Goal: Check status: Check status

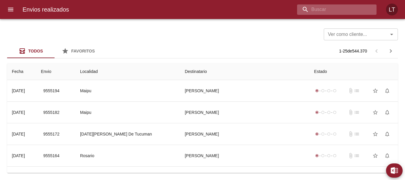
click at [358, 11] on input "buscar" at bounding box center [331, 9] width 69 height 10
paste input "9530139"
type input "9530139"
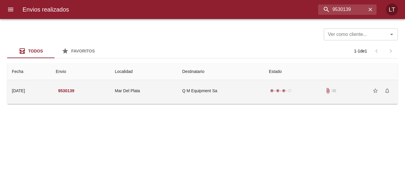
click at [278, 93] on div "radio_button_checked radio_button_checked radio_button_checked radio_button_unc…" at bounding box center [281, 91] width 24 height 6
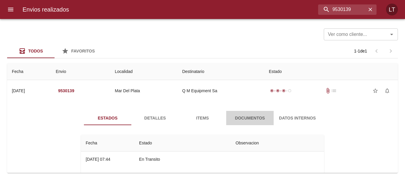
click at [248, 120] on span "Documentos" at bounding box center [250, 118] width 40 height 7
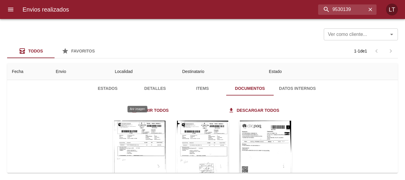
scroll to position [59, 0]
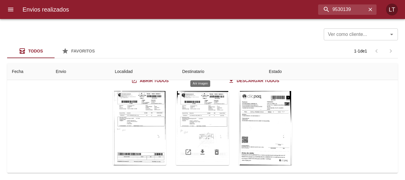
click at [214, 121] on div "Tabla de envíos del cliente" at bounding box center [202, 128] width 53 height 74
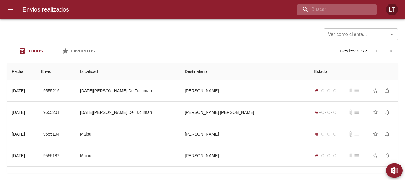
click at [365, 10] on input "buscar" at bounding box center [331, 9] width 69 height 10
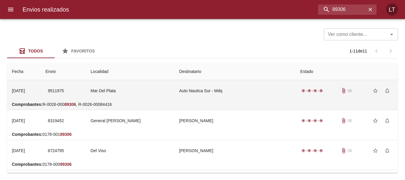
click at [261, 91] on td "Auto Nautica Sur - Mdq" at bounding box center [235, 90] width 121 height 21
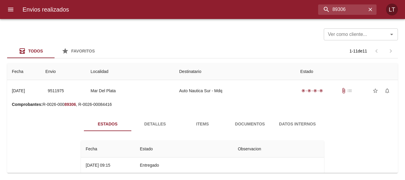
click at [134, 117] on button "Detalles" at bounding box center [154, 124] width 47 height 14
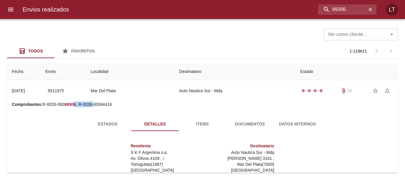
drag, startPoint x: 94, startPoint y: 105, endPoint x: 74, endPoint y: 105, distance: 19.6
click at [74, 105] on p "Comprobantes : R-0026-000 89306 , R-0026-00084416" at bounding box center [203, 105] width 382 height 6
click at [74, 105] on em "89306" at bounding box center [70, 104] width 12 height 5
click at [104, 104] on p "Comprobantes : R-0026-000 89306 , R-0026-00084416" at bounding box center [203, 105] width 382 height 6
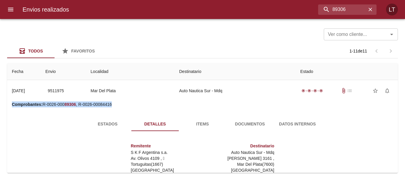
click at [104, 104] on p "Comprobantes : R-0026-000 89306 , R-0026-00084416" at bounding box center [203, 105] width 382 height 6
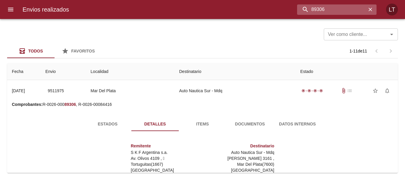
click at [345, 12] on input "89306" at bounding box center [331, 9] width 69 height 10
paste input "00084417"
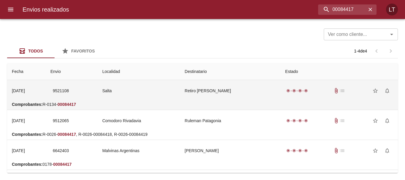
click at [173, 91] on td "Salta" at bounding box center [139, 90] width 83 height 21
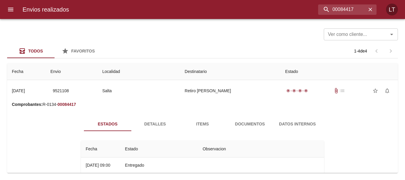
click at [155, 122] on span "Detalles" at bounding box center [155, 124] width 40 height 7
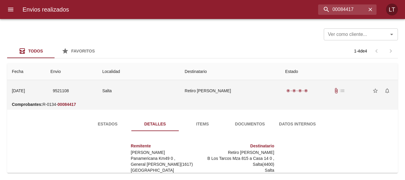
click at [194, 88] on td "Retiro [PERSON_NAME]" at bounding box center [230, 90] width 101 height 21
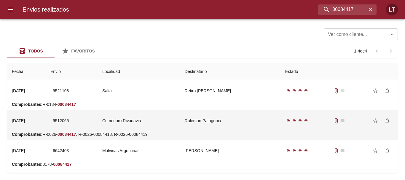
click at [171, 122] on td "Comodoro Rivadavia" at bounding box center [139, 120] width 83 height 21
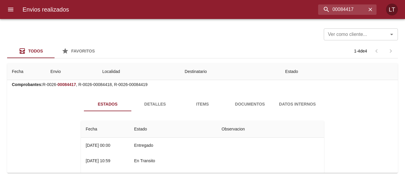
scroll to position [59, 0]
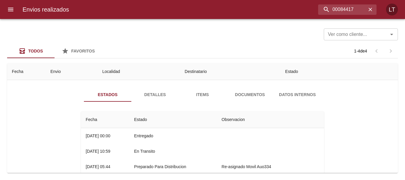
click at [149, 94] on span "Detalles" at bounding box center [155, 94] width 40 height 7
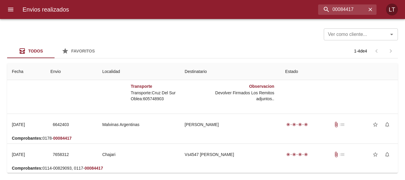
scroll to position [119, 0]
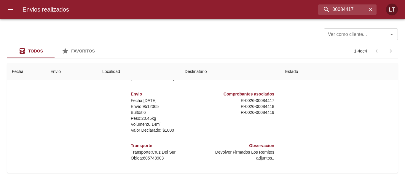
click at [147, 111] on p "Bultos: 6" at bounding box center [165, 113] width 69 height 6
click at [335, 10] on input "00084417" at bounding box center [331, 9] width 69 height 10
click at [335, 11] on input "00084417" at bounding box center [331, 9] width 69 height 10
paste input "9981"
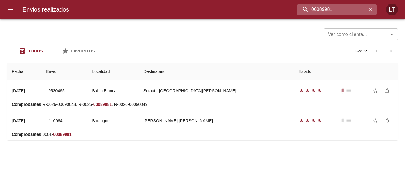
scroll to position [0, 0]
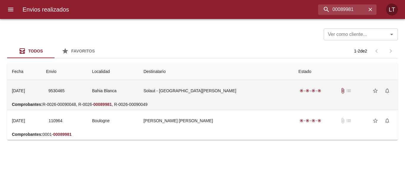
click at [270, 93] on td "Solaut - [GEOGRAPHIC_DATA][PERSON_NAME]" at bounding box center [216, 90] width 155 height 21
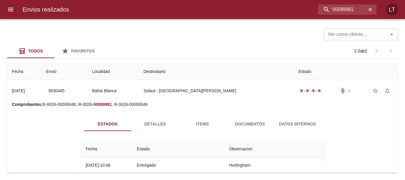
scroll to position [0, 0]
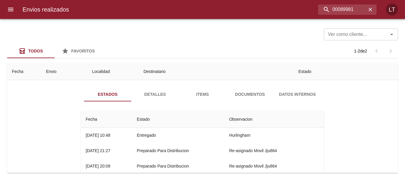
click at [148, 94] on span "Detalles" at bounding box center [155, 94] width 40 height 7
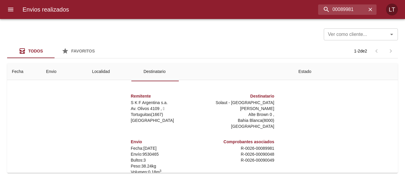
scroll to position [30, 0]
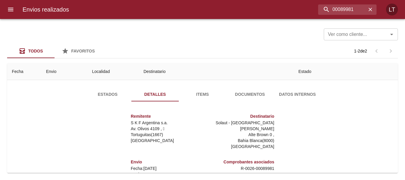
click at [245, 96] on span "Documentos" at bounding box center [250, 94] width 40 height 7
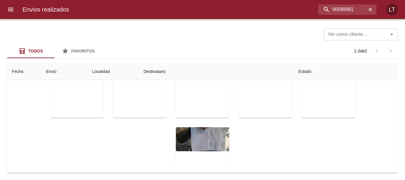
scroll to position [0, 0]
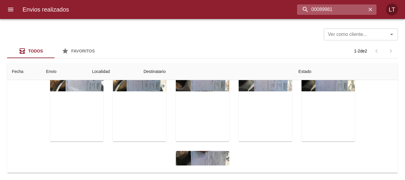
click at [338, 10] on input "00089981" at bounding box center [331, 9] width 69 height 10
paste input "90295"
type input "00090295"
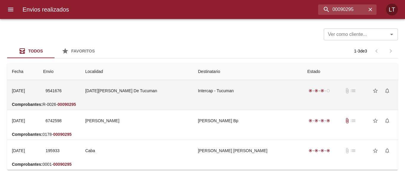
click at [181, 92] on td "[DATE][PERSON_NAME] De Tucuman" at bounding box center [136, 90] width 113 height 21
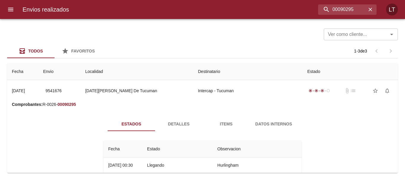
click at [168, 125] on span "Detalles" at bounding box center [179, 124] width 40 height 7
